Goal: Entertainment & Leisure: Consume media (video, audio)

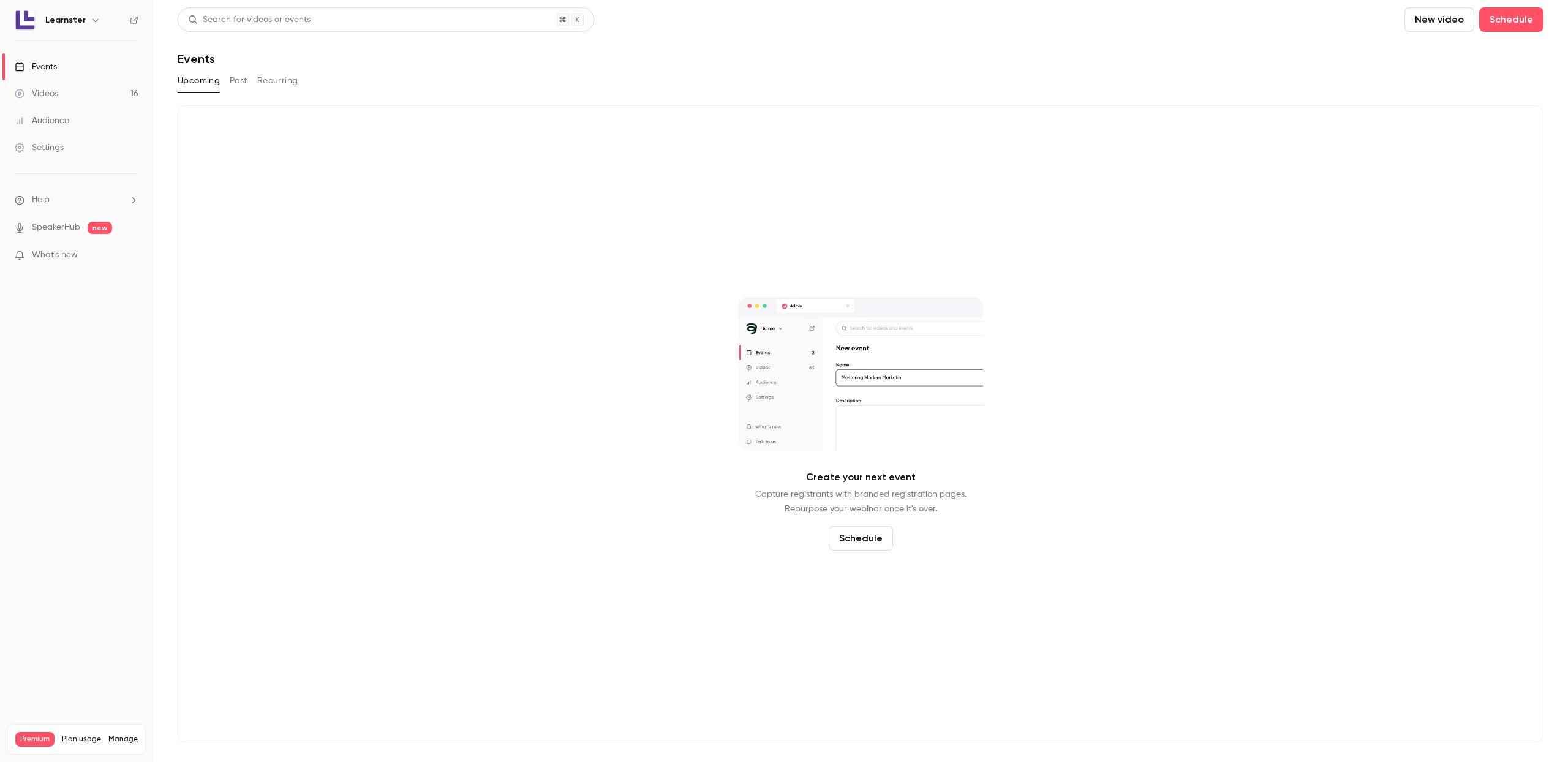
click at [929, 217] on div "Create your next event Capture registrants with branded registration pages. Rep…" at bounding box center [860, 424] width 1365 height 637
click at [69, 92] on link "Videos 16" at bounding box center [76, 94] width 153 height 27
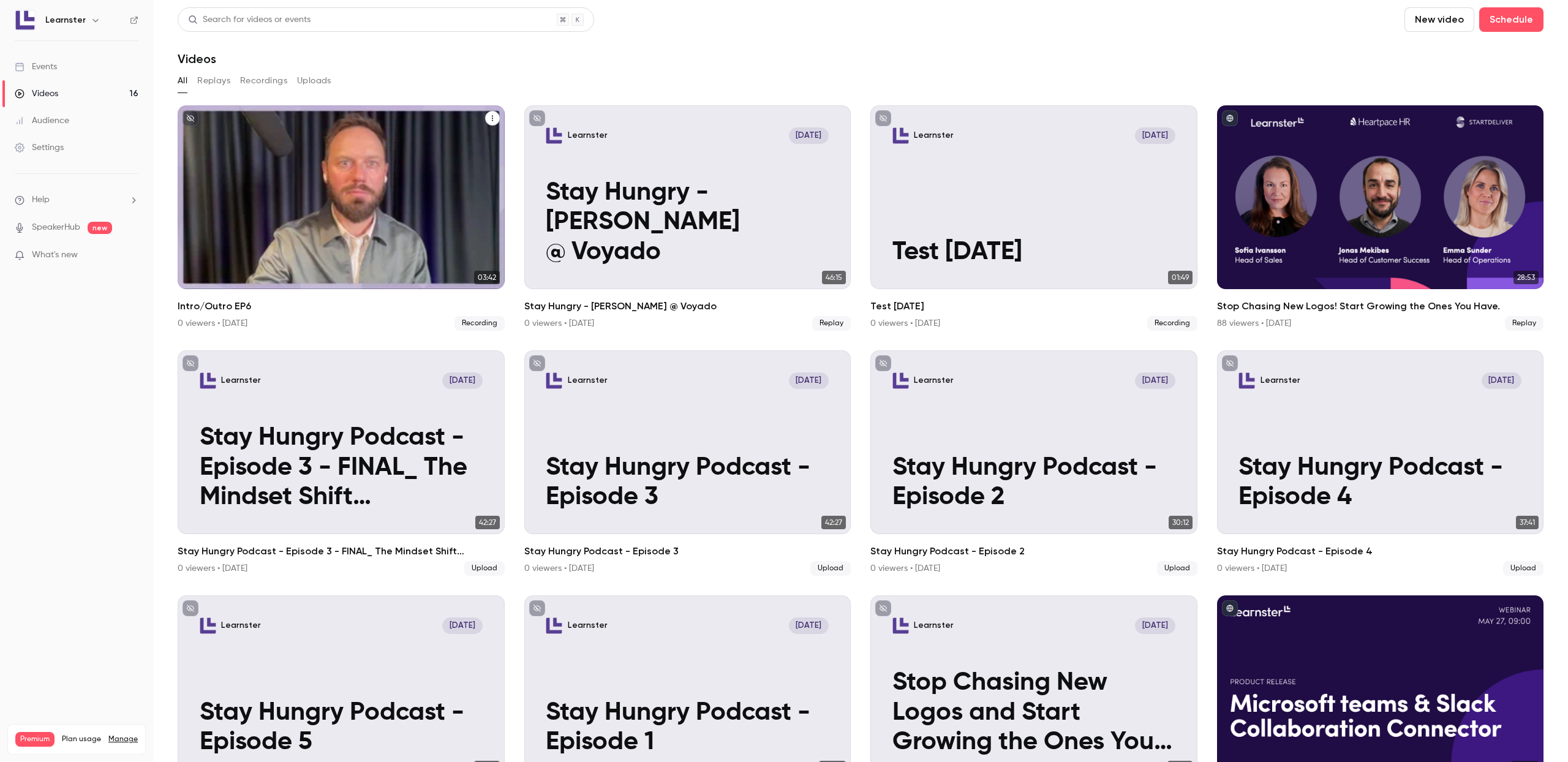
click at [495, 118] on icon "Intro/Outro EP6" at bounding box center [492, 118] width 8 height 8
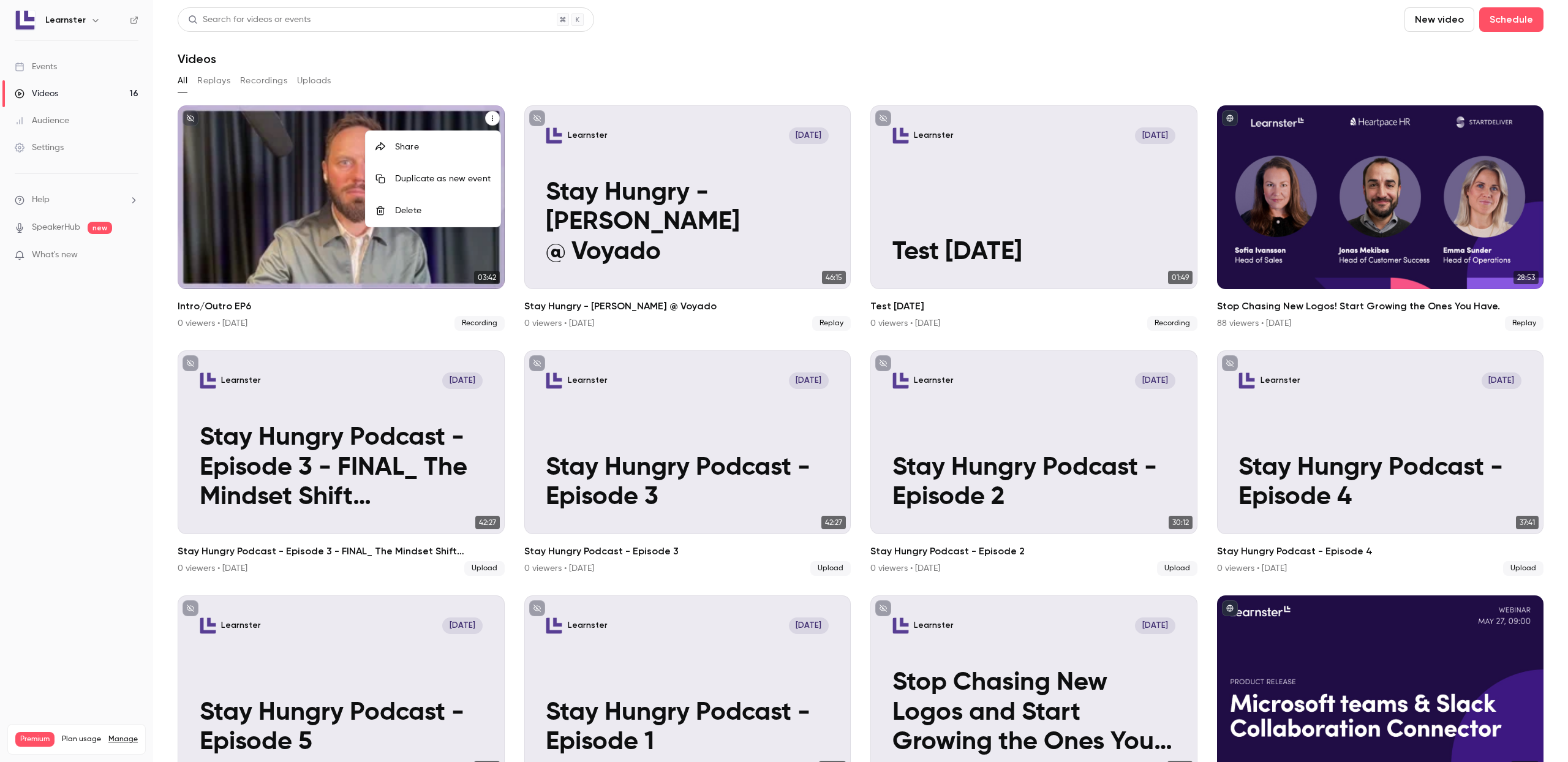
click at [651, 168] on div at bounding box center [784, 381] width 1568 height 762
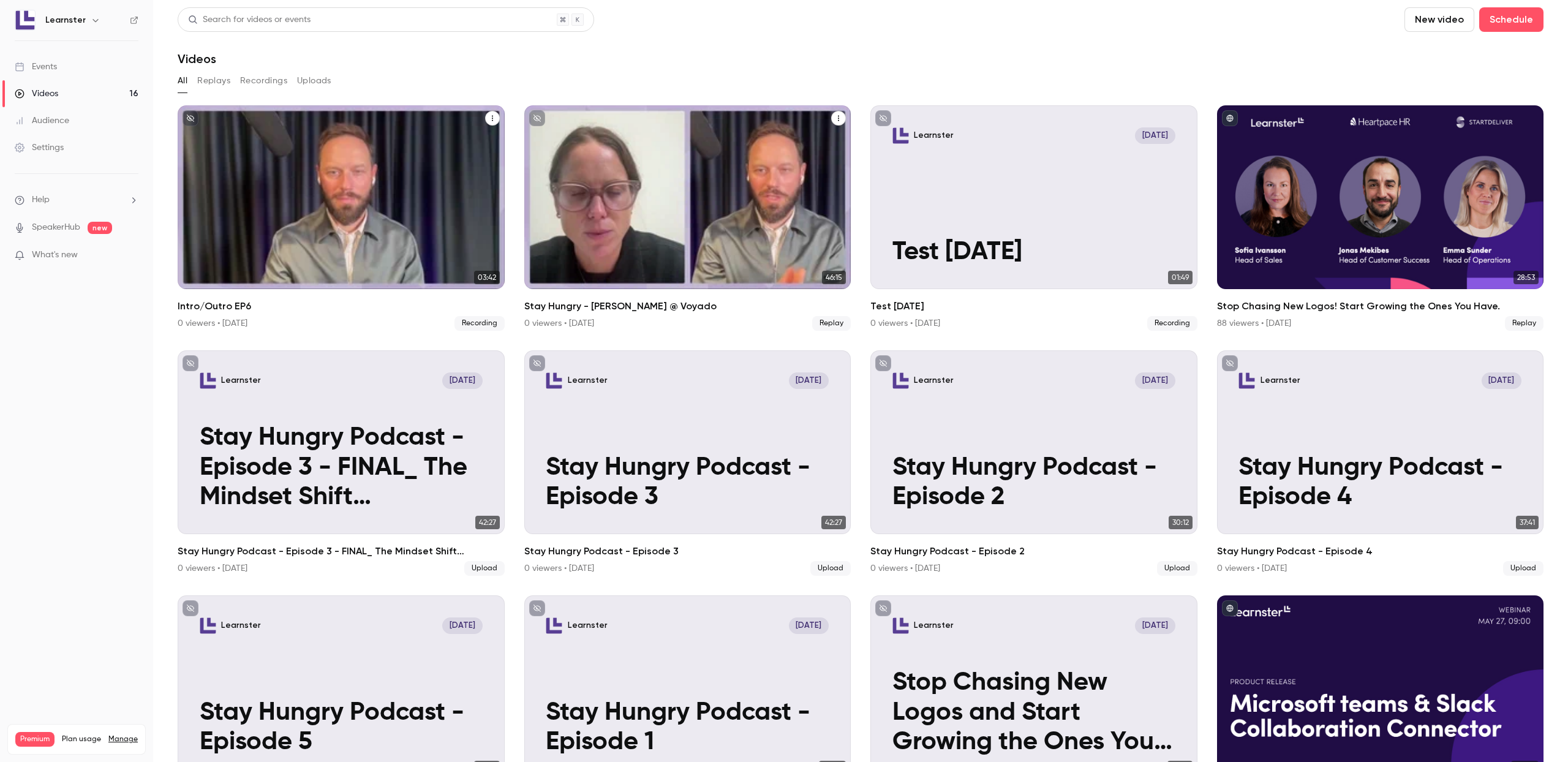
click at [726, 158] on div "Learnster [DATE] Stay Hungry - [PERSON_NAME] @ Voyado" at bounding box center [688, 197] width 327 height 184
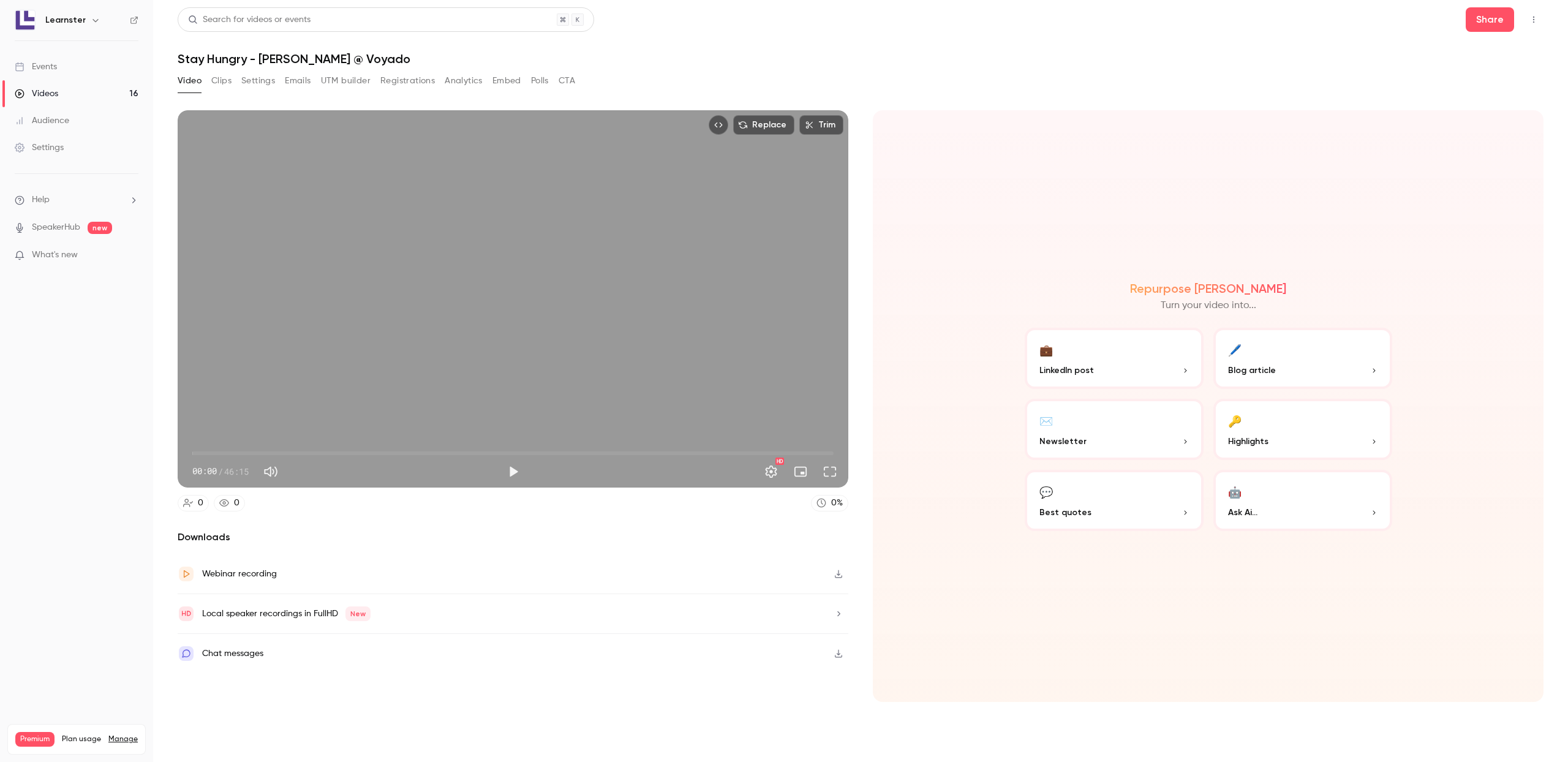
click at [838, 570] on icon "button" at bounding box center [838, 574] width 10 height 8
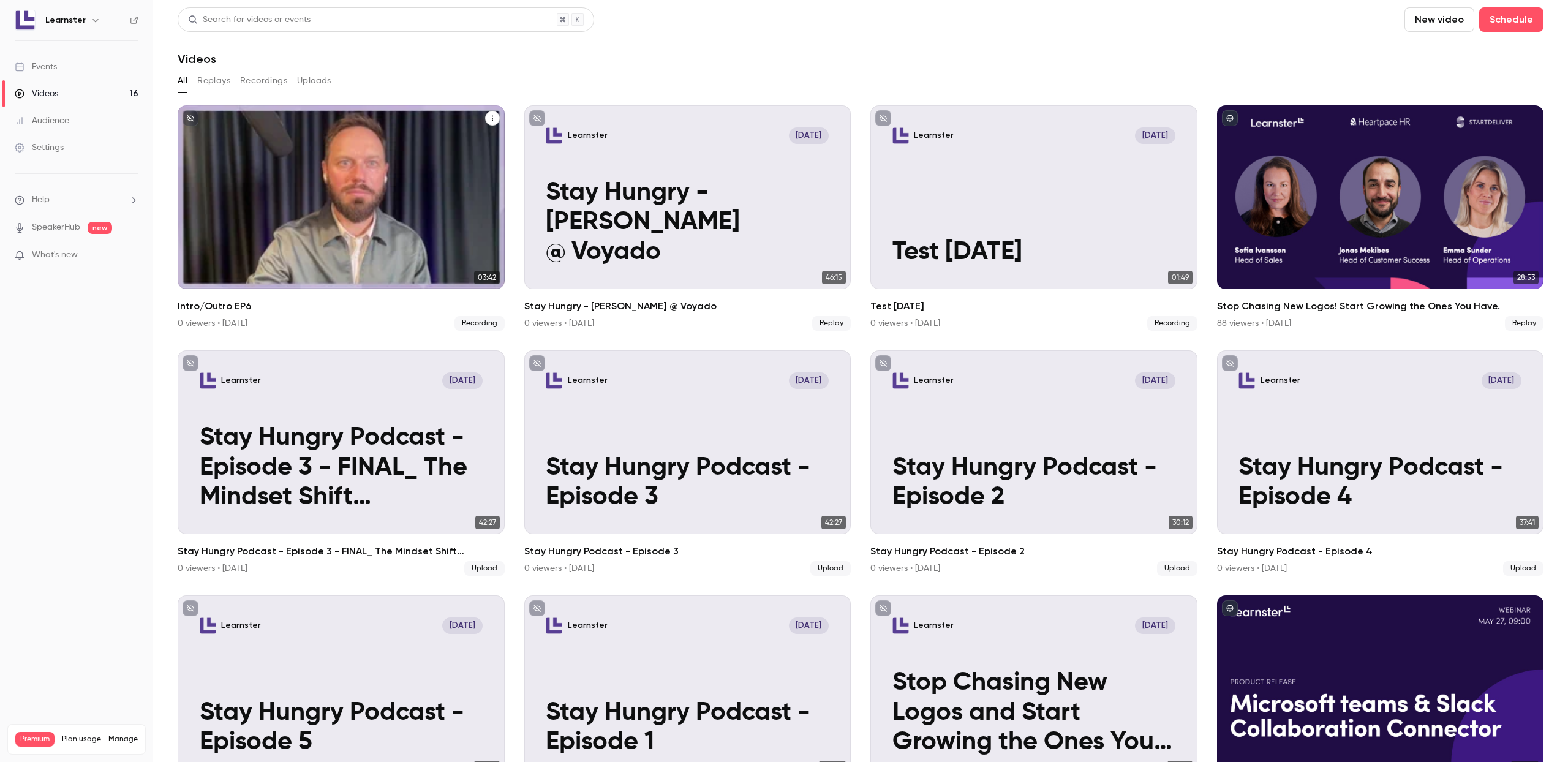
click at [445, 237] on div "Learnster [DATE] Intro/Outro EP6" at bounding box center [341, 197] width 327 height 184
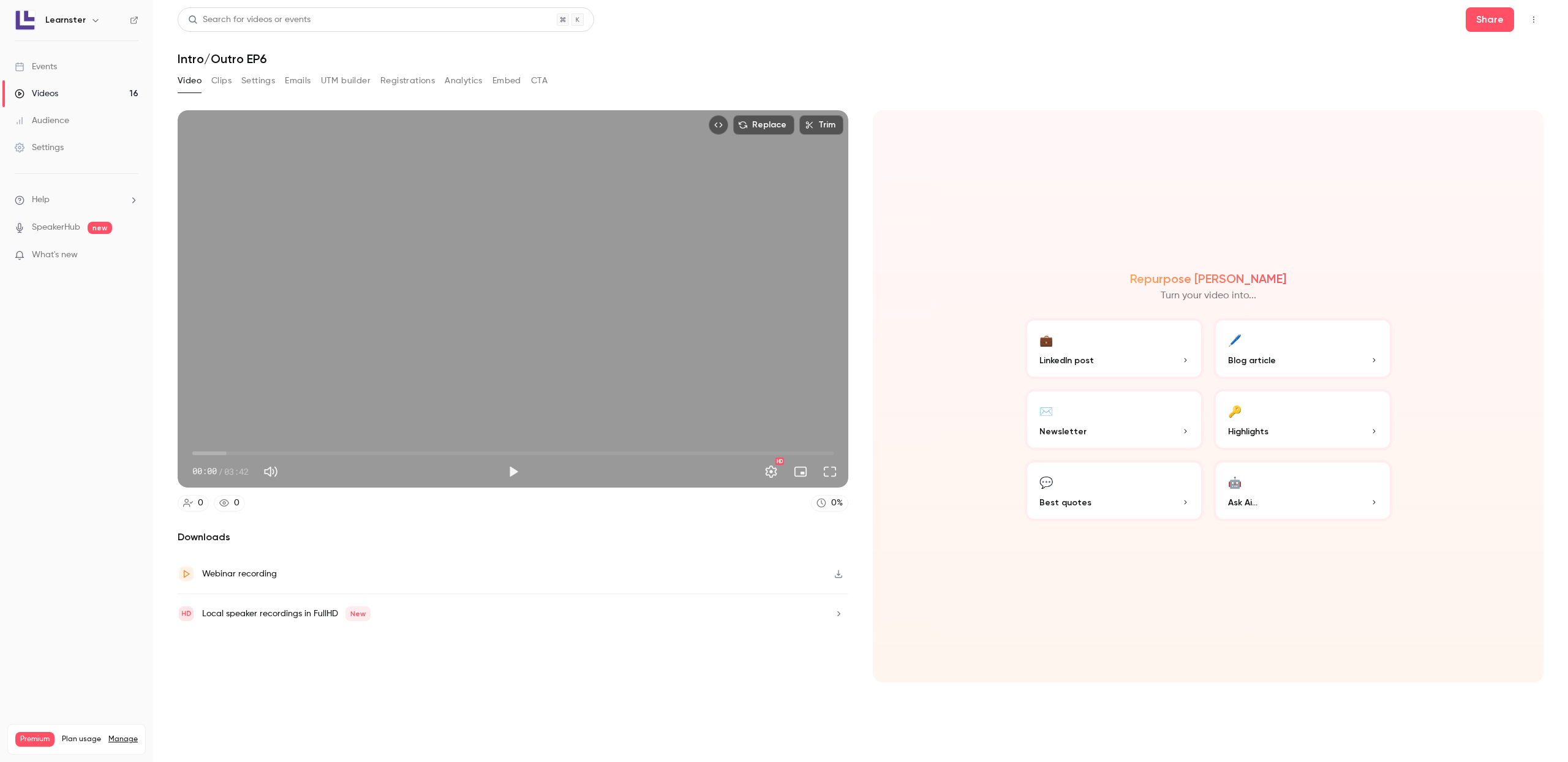
click at [840, 572] on icon "button" at bounding box center [838, 574] width 10 height 8
